Goal: Navigation & Orientation: Find specific page/section

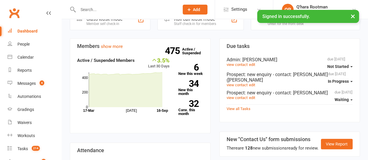
scroll to position [42, 0]
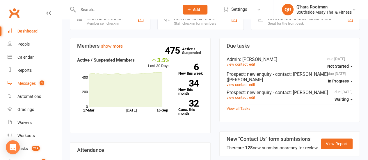
click at [16, 88] on link "Messages 4" at bounding box center [35, 83] width 54 height 13
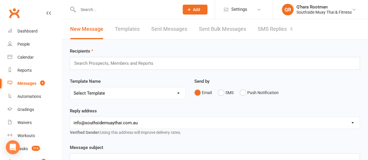
click at [285, 31] on link "SMS Replies 4" at bounding box center [275, 29] width 35 height 20
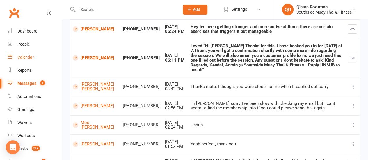
click at [36, 60] on link "Calendar" at bounding box center [35, 57] width 54 height 13
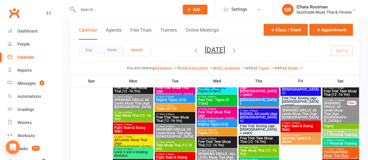
scroll to position [211, 0]
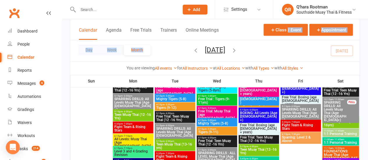
drag, startPoint x: 284, startPoint y: 50, endPoint x: 254, endPoint y: 57, distance: 31.1
click at [286, 33] on div "Calendar Agenda Free Trials Trainers Online Meetings Class / Event Appointment …" at bounding box center [215, 47] width 290 height 56
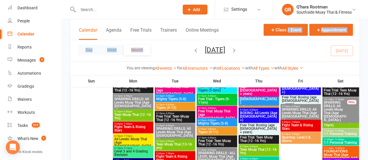
scroll to position [29, 0]
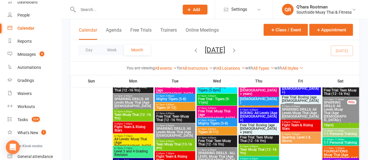
drag, startPoint x: 365, startPoint y: 140, endPoint x: 372, endPoint y: 99, distance: 41.0
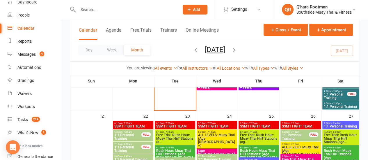
scroll to position [1061, 0]
